Goal: Find contact information: Find contact information

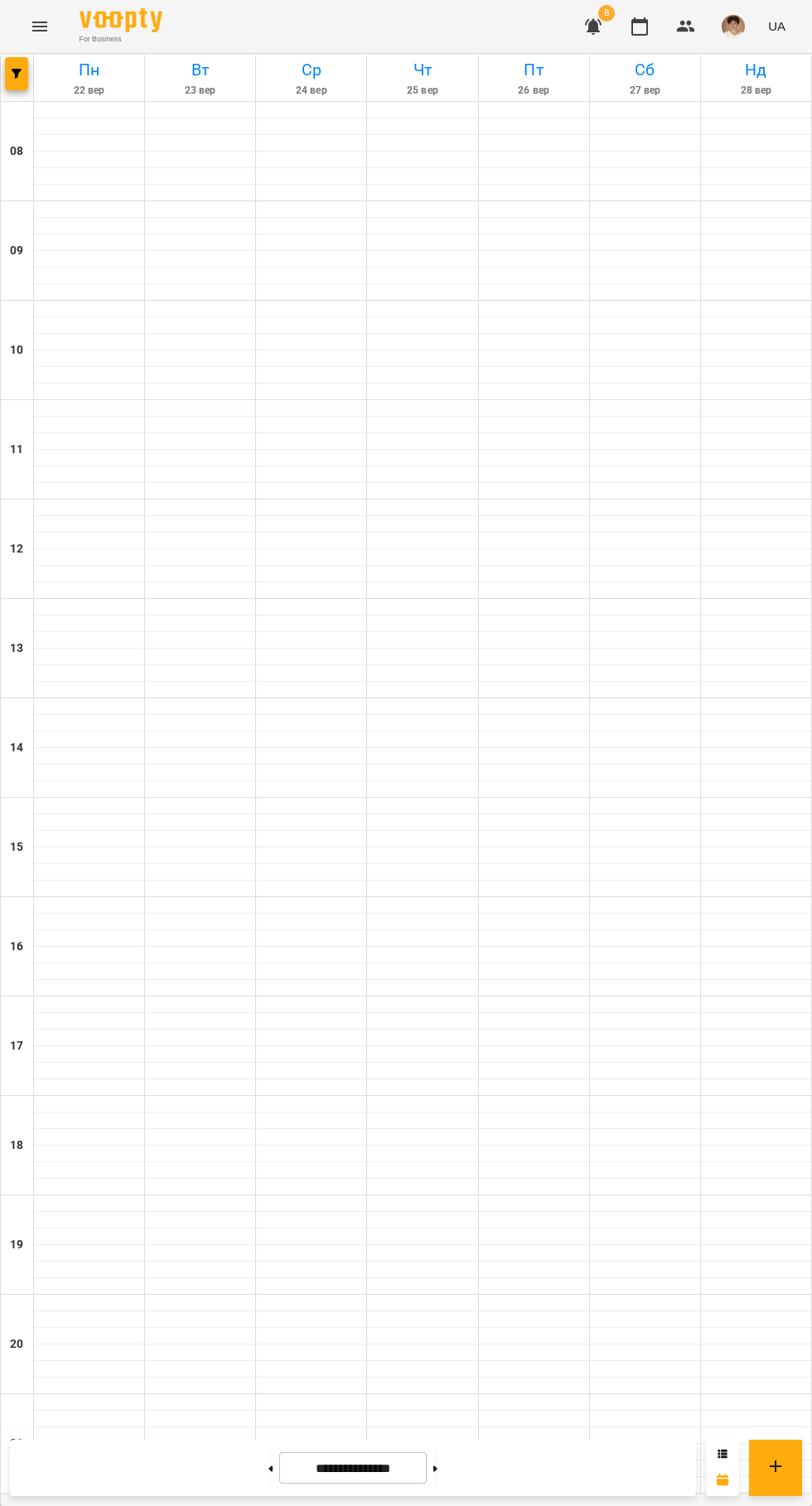
click at [743, 24] on img "button" at bounding box center [732, 26] width 23 height 23
click at [720, 155] on span "Вийти" at bounding box center [719, 152] width 105 height 20
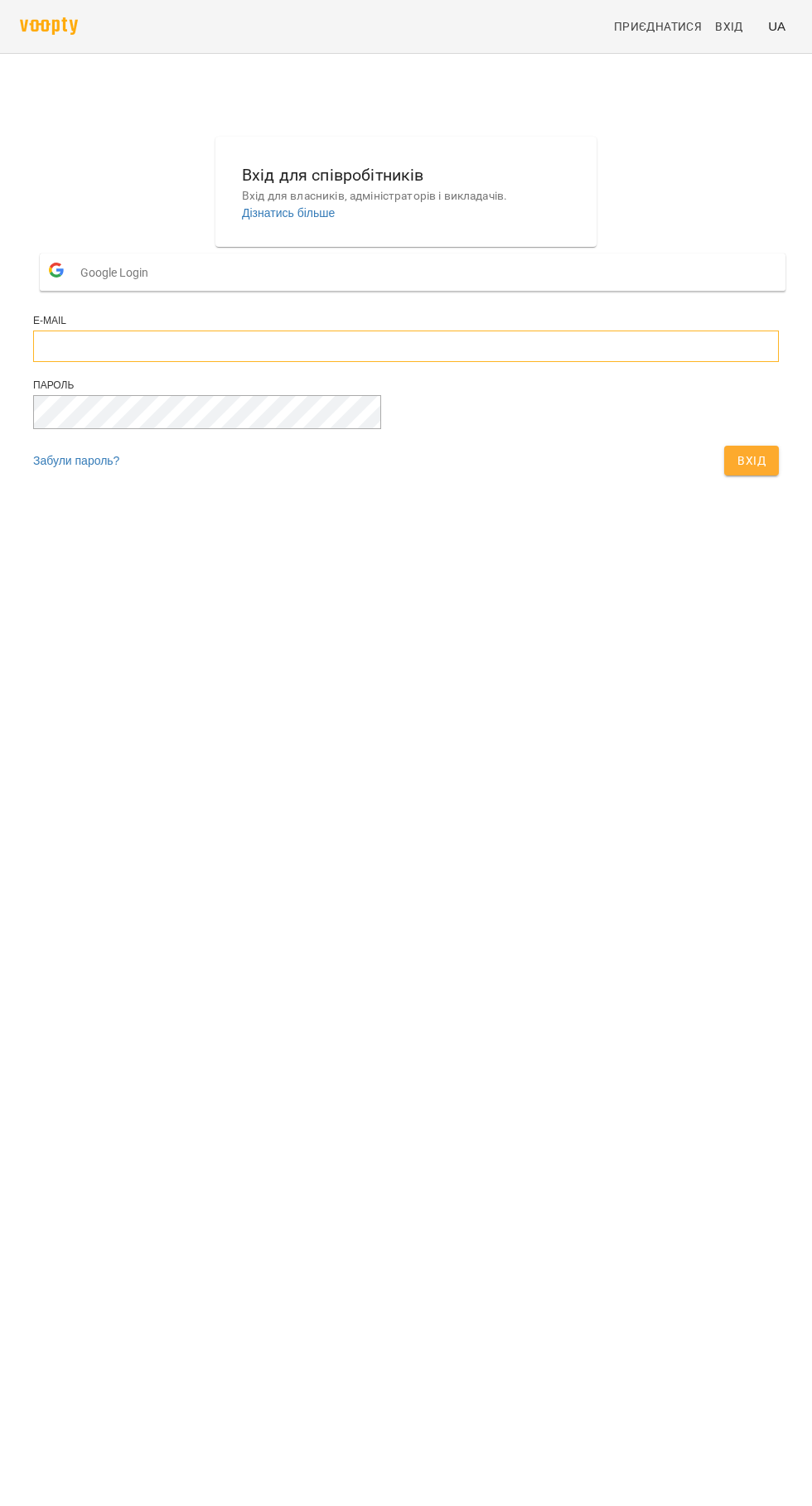
click at [440, 363] on input "email" at bounding box center [406, 347] width 745 height 32
type input "**********"
click at [724, 446] on button "Вхід" at bounding box center [751, 461] width 55 height 30
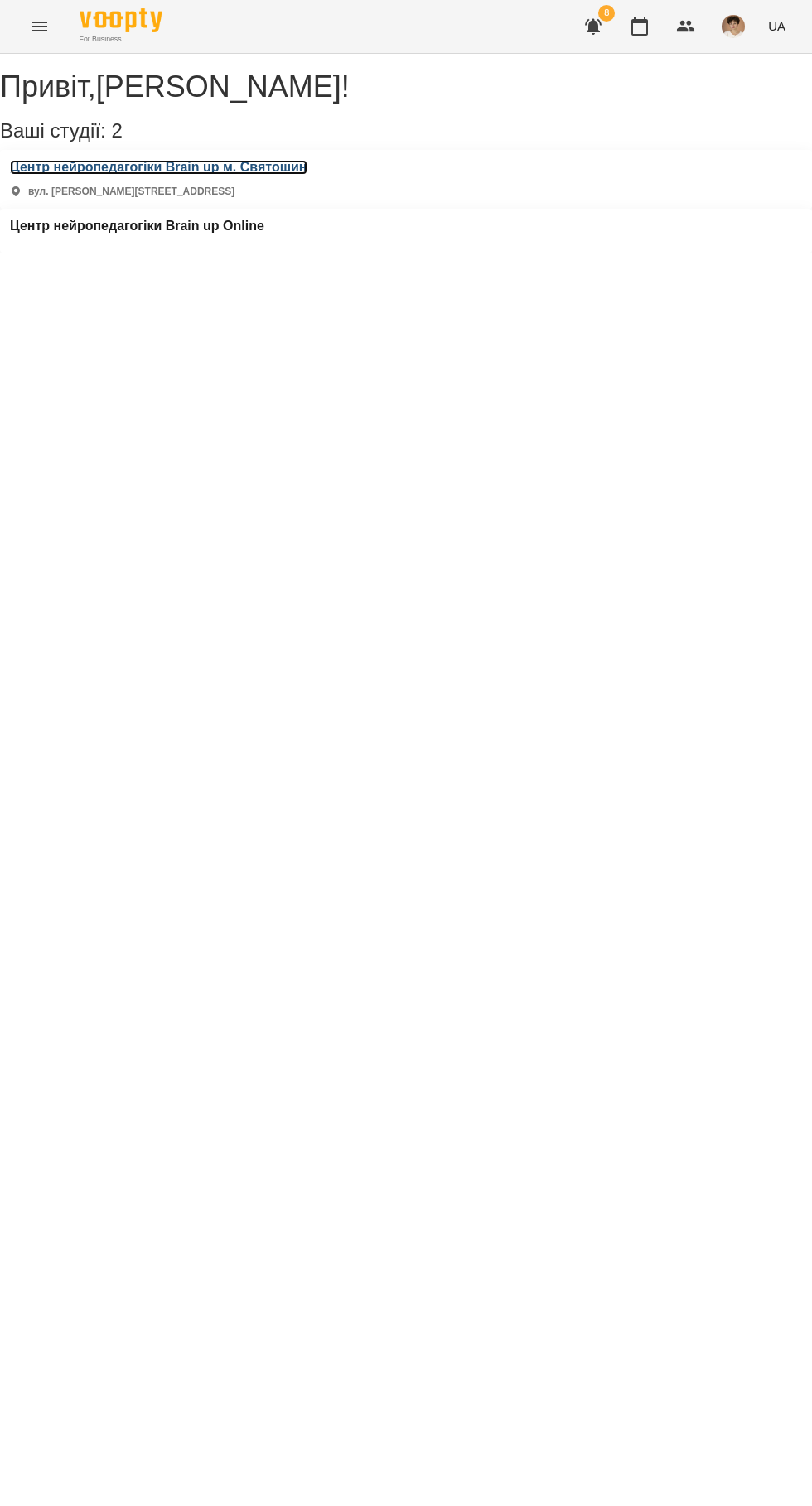
click at [279, 175] on h3 "Центр нейропедагогіки Brain up м. Святошин" at bounding box center [159, 167] width 297 height 15
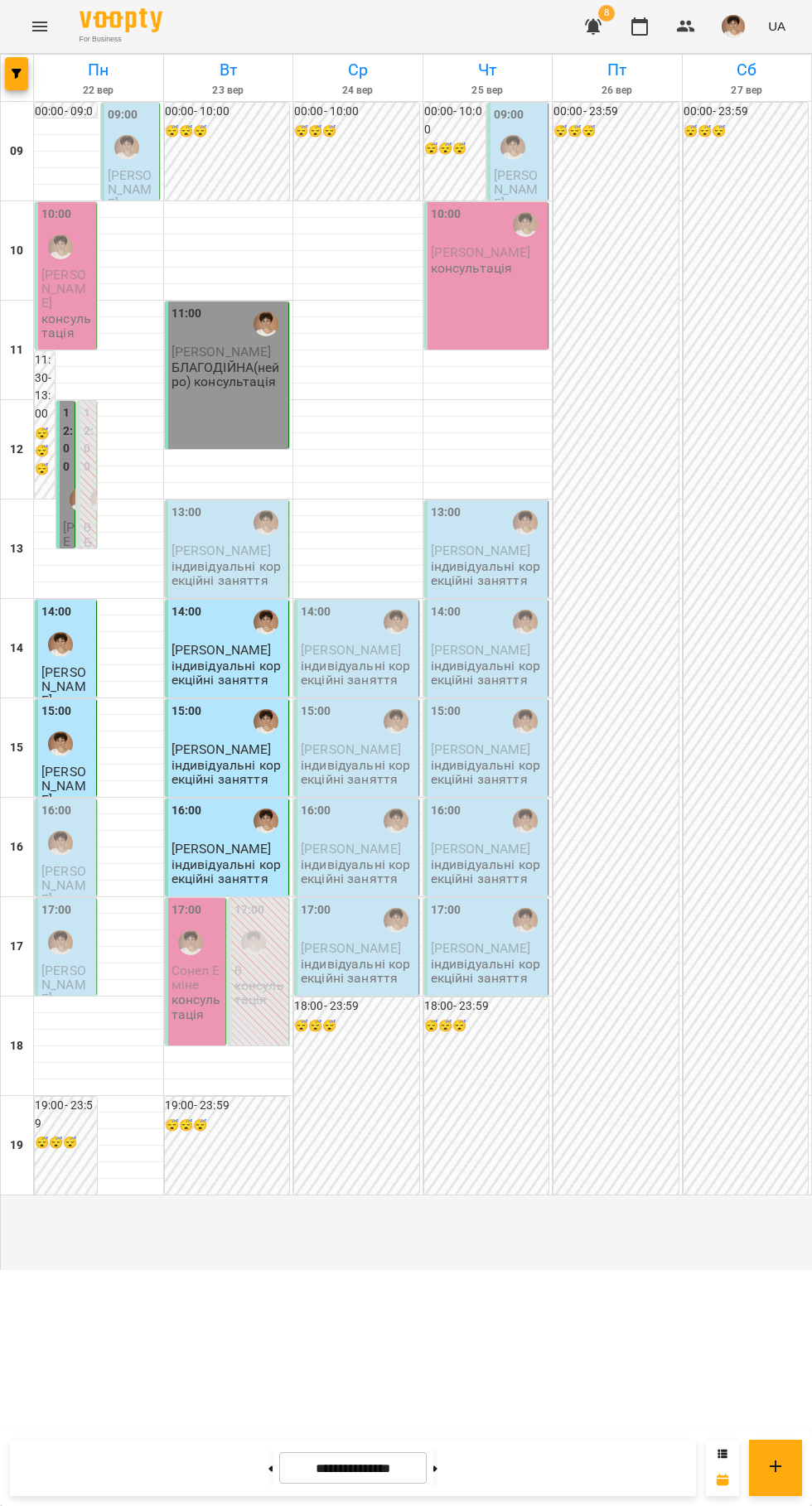
click at [67, 311] on span "Галицький Данило" at bounding box center [64, 289] width 45 height 45
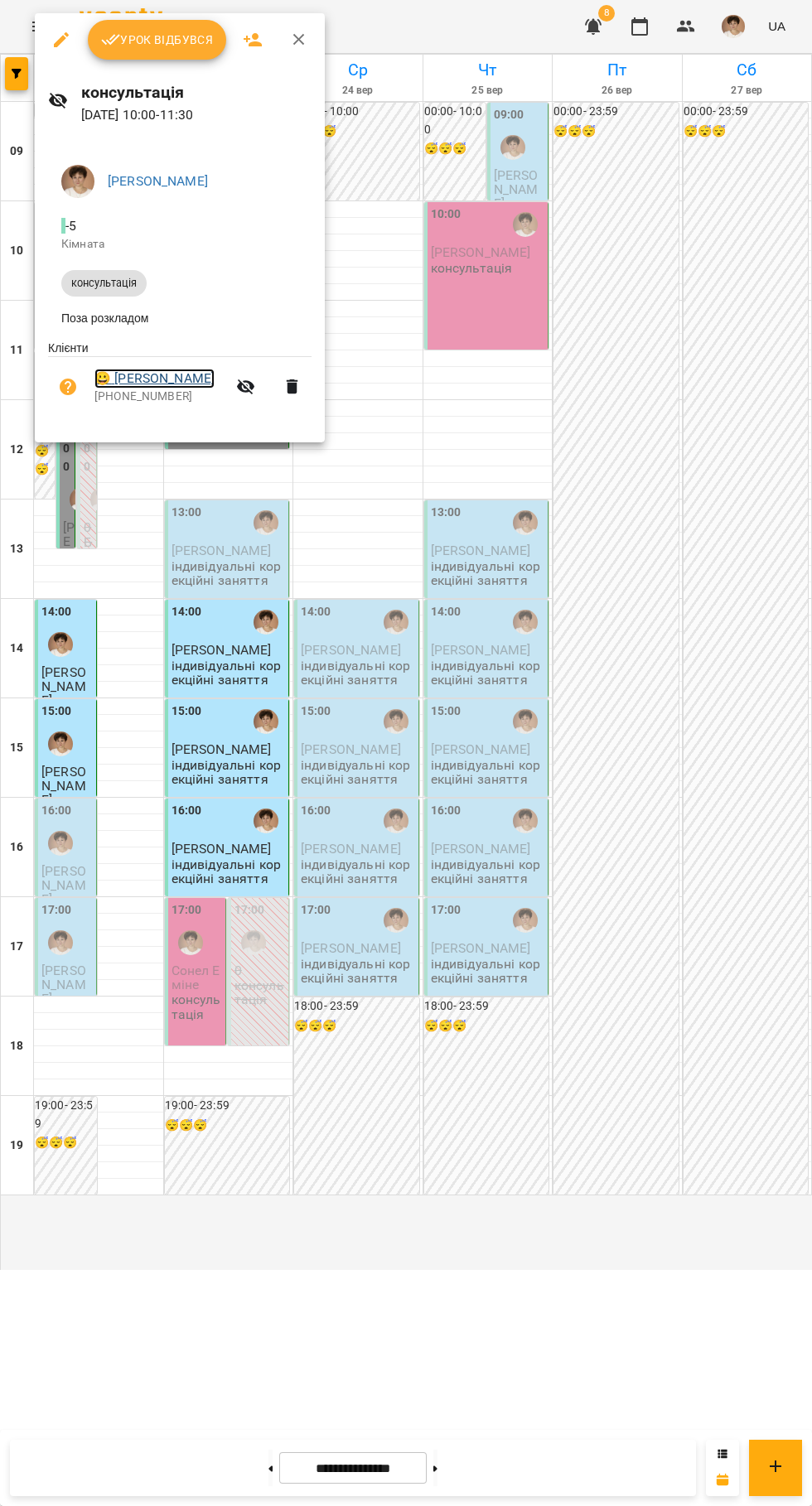
click at [177, 383] on link "😀 Галицький Данило" at bounding box center [154, 378] width 120 height 20
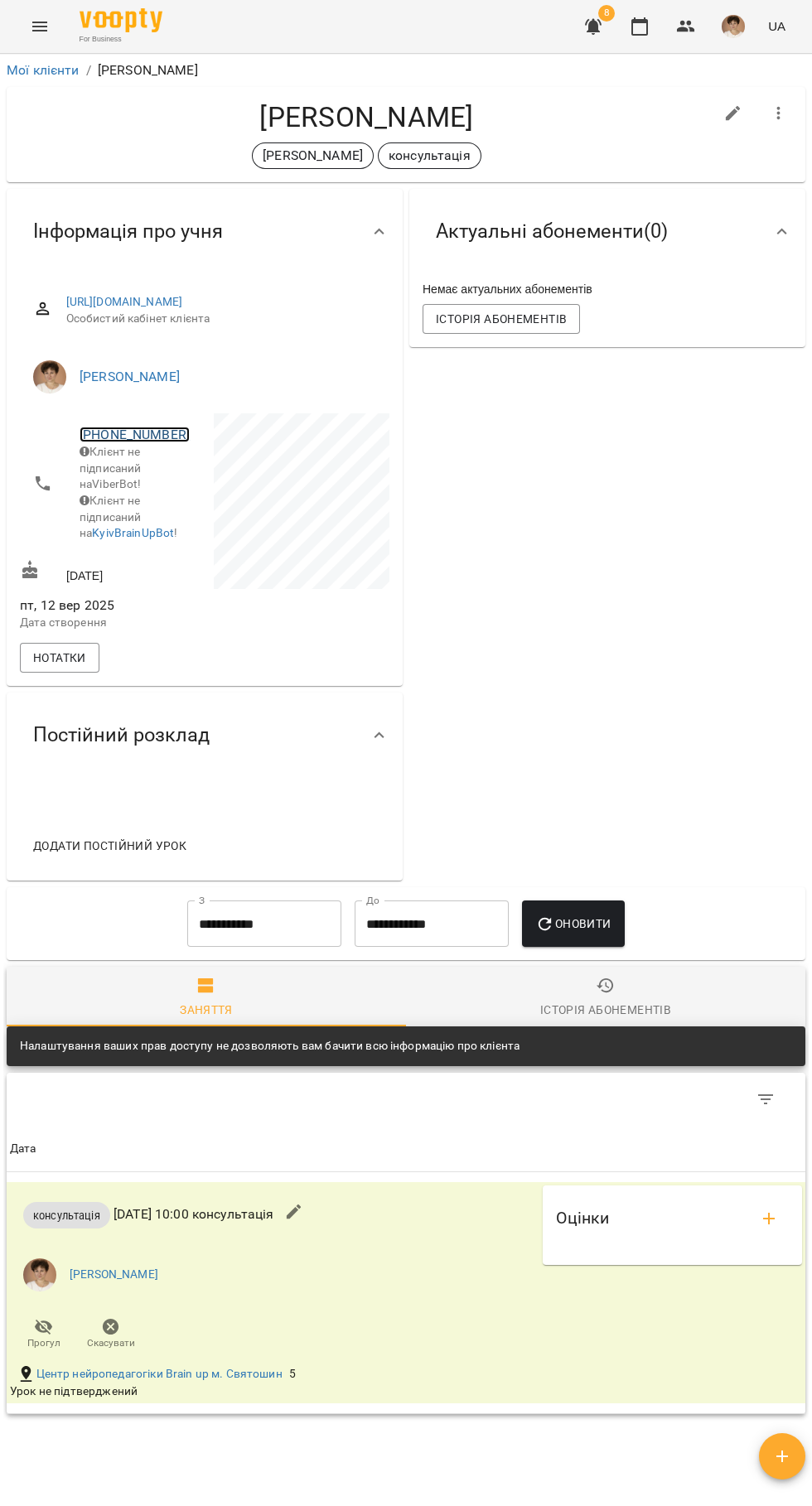
click at [125, 443] on link "+380687127158" at bounding box center [135, 434] width 111 height 16
click at [200, 491] on img at bounding box center [202, 482] width 25 height 25
